Goal: Information Seeking & Learning: Learn about a topic

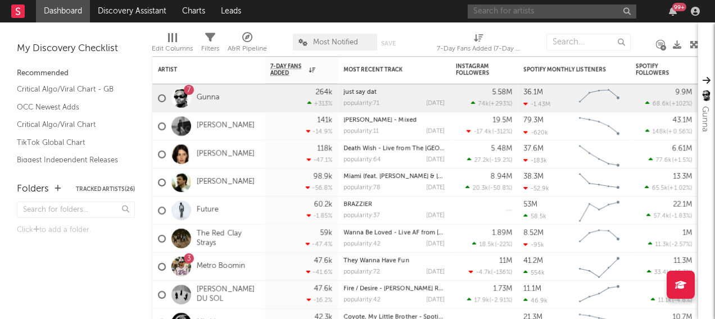
click at [538, 16] on input "text" at bounding box center [552, 11] width 169 height 14
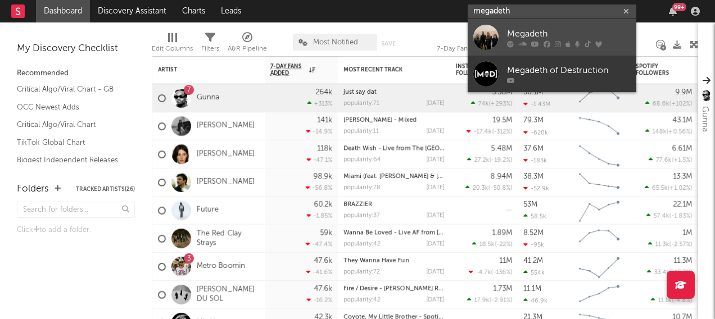
type input "megadeth"
click at [490, 34] on div at bounding box center [486, 37] width 25 height 25
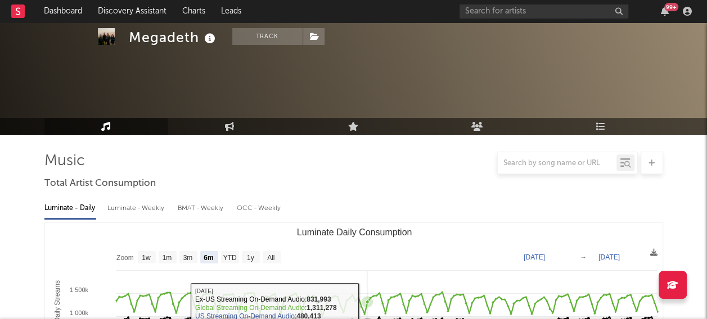
scroll to position [112, 0]
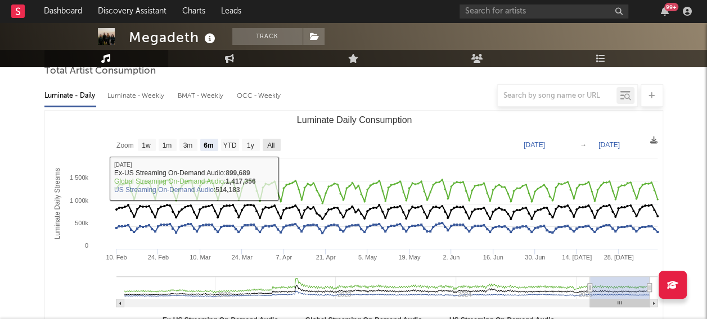
click at [271, 146] on text "All" at bounding box center [270, 146] width 7 height 8
select select "All"
type input "[DATE]"
